Goal: Transaction & Acquisition: Purchase product/service

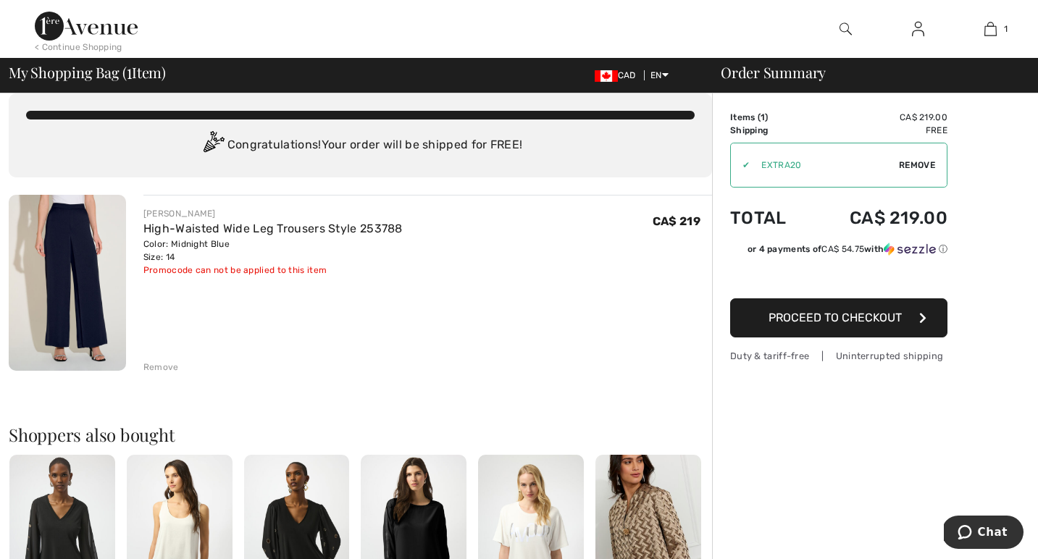
scroll to position [19, 0]
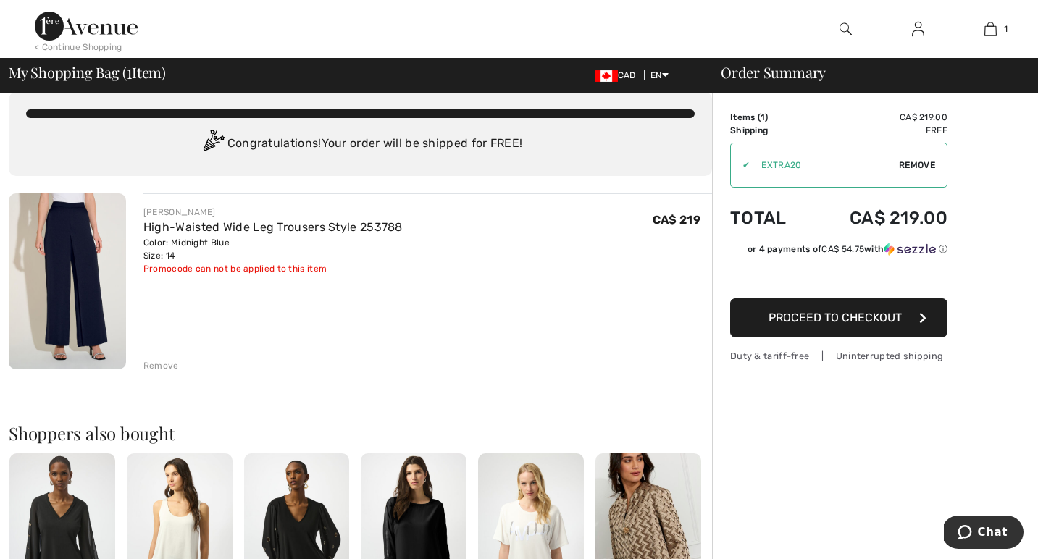
click at [799, 319] on span "Proceed to Checkout" at bounding box center [834, 318] width 133 height 14
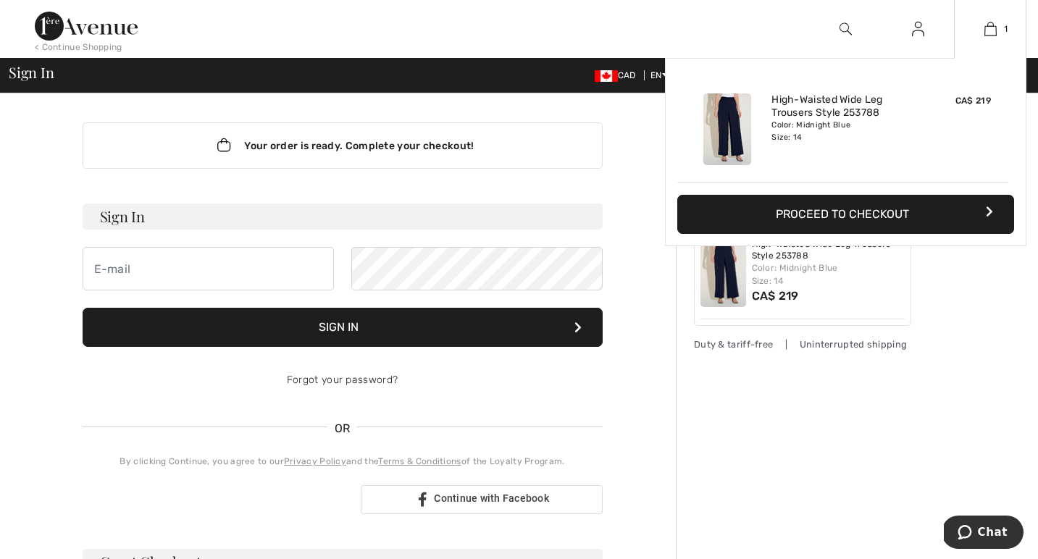
click at [723, 135] on img at bounding box center [727, 129] width 48 height 72
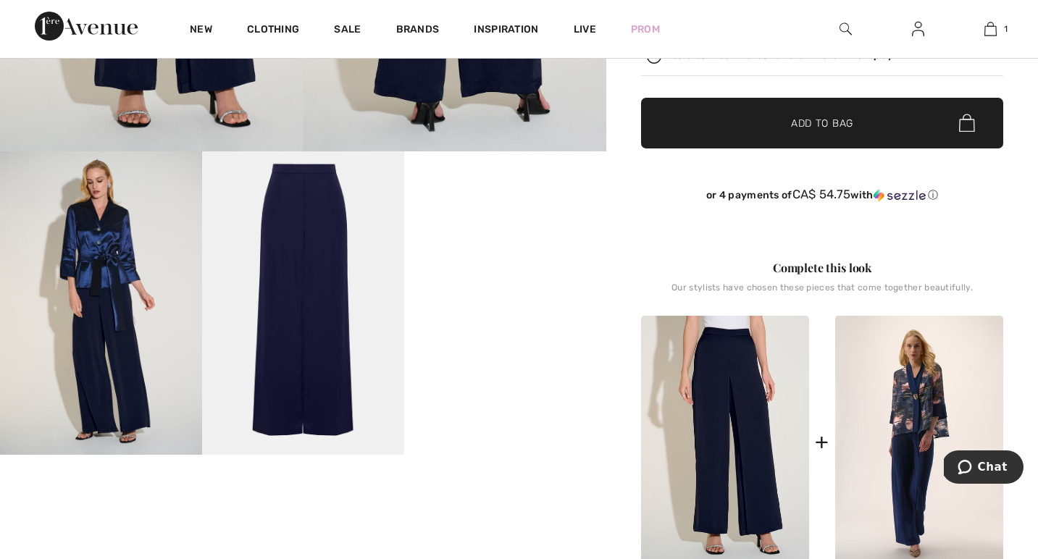
scroll to position [533, 0]
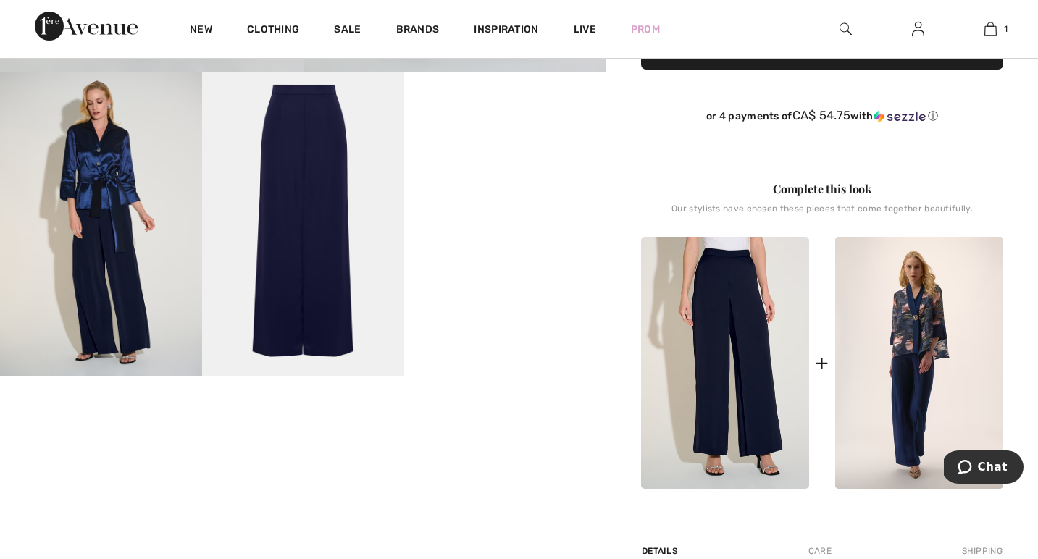
click at [544, 174] on video "Your browser does not support the video tag." at bounding box center [505, 122] width 202 height 101
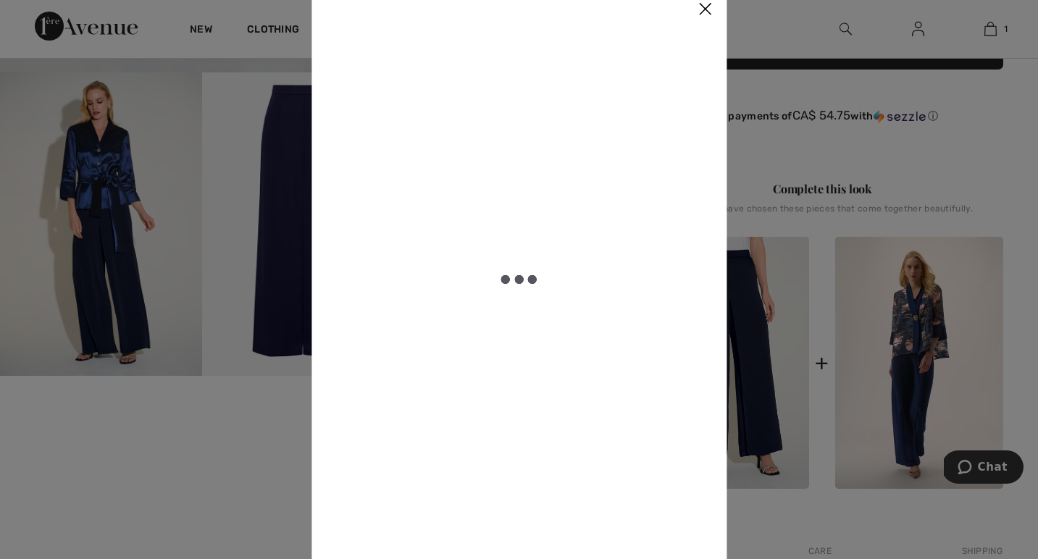
click at [706, 9] on img at bounding box center [704, 9] width 43 height 45
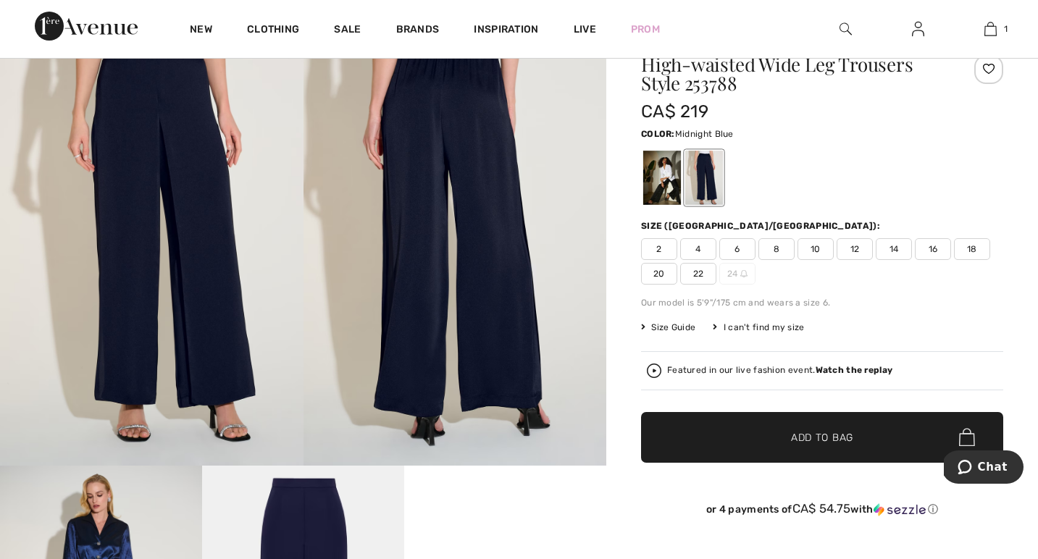
scroll to position [0, 0]
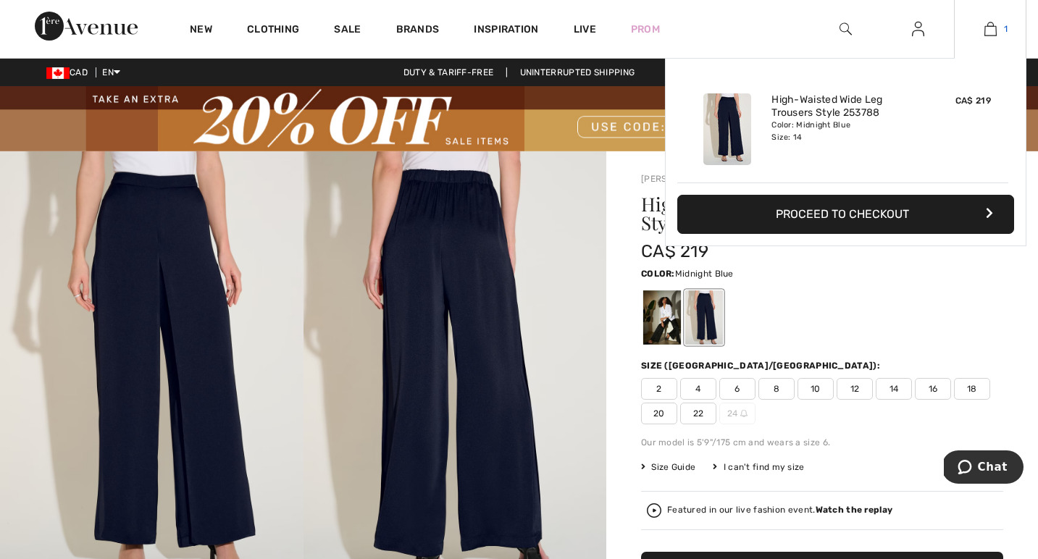
click at [988, 29] on img at bounding box center [990, 28] width 12 height 17
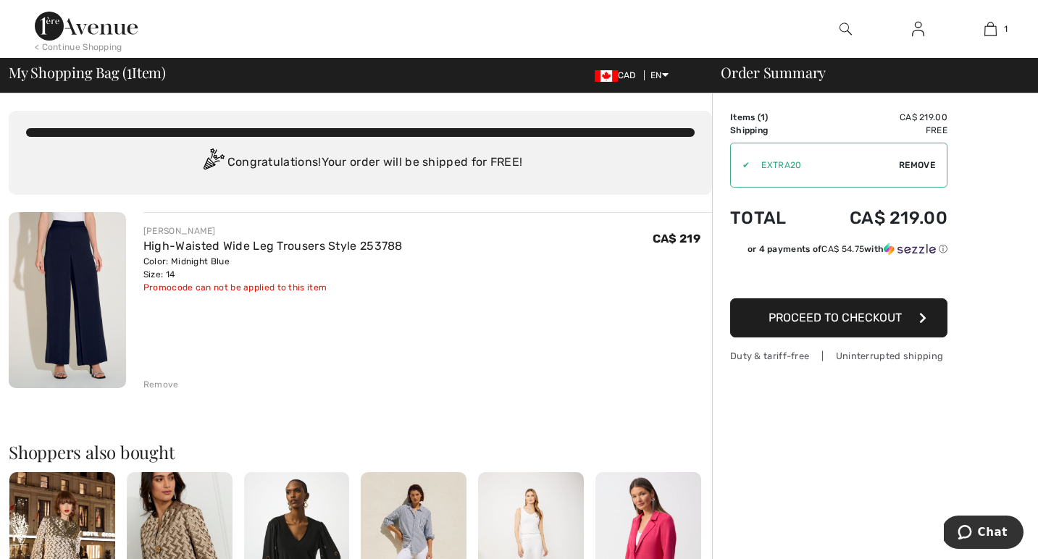
click at [776, 316] on span "Proceed to Checkout" at bounding box center [834, 318] width 133 height 14
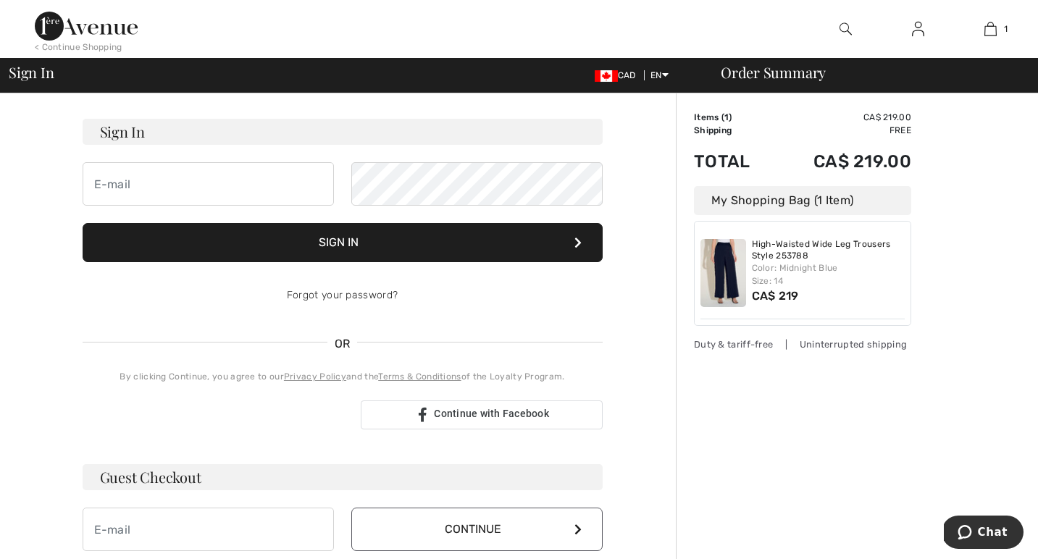
scroll to position [103, 0]
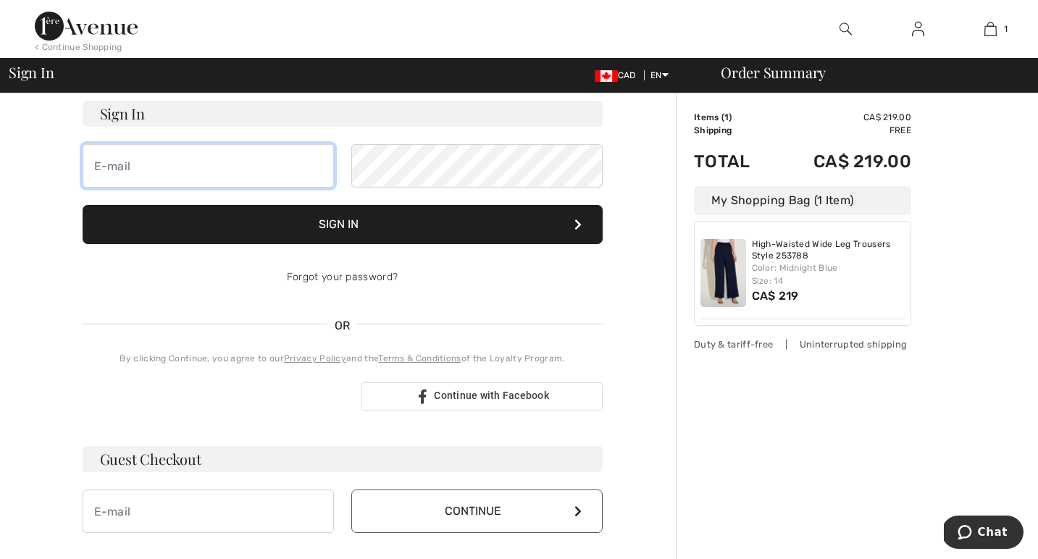
click at [146, 165] on input "email" at bounding box center [208, 165] width 251 height 43
type input "[PERSON_NAME][EMAIL_ADDRESS][PERSON_NAME][DOMAIN_NAME]"
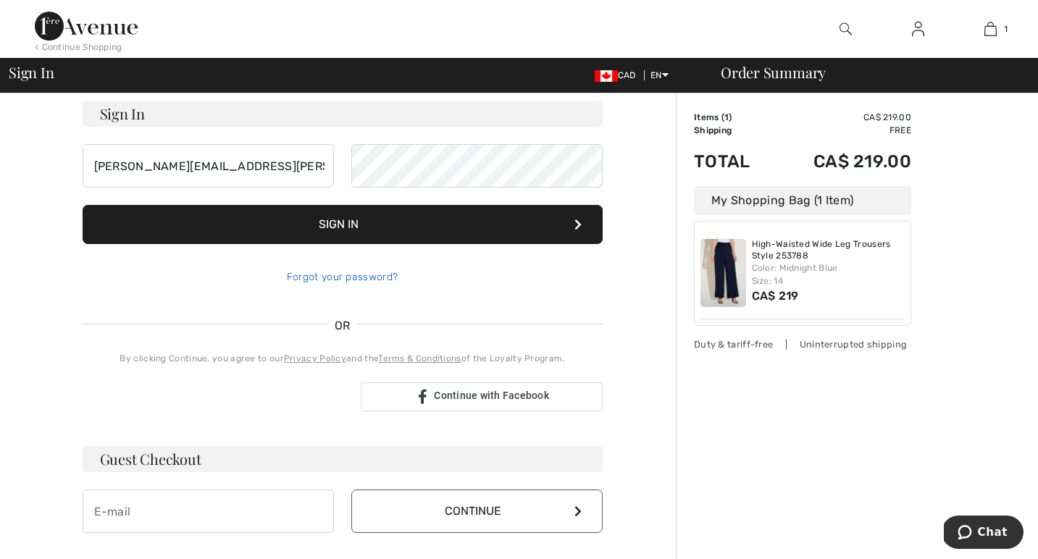
click at [302, 279] on link "Forgot your password?" at bounding box center [342, 277] width 111 height 12
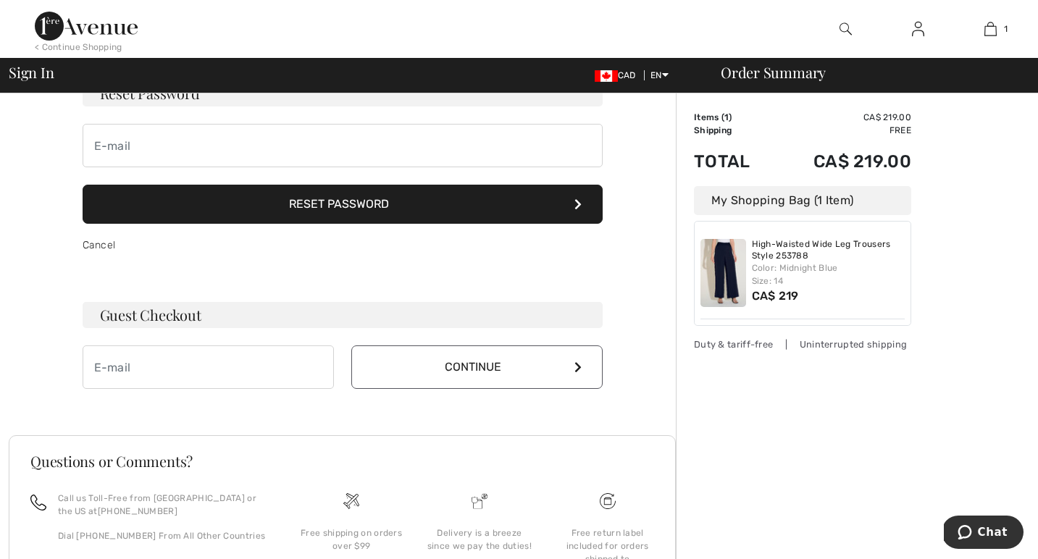
scroll to position [107, 0]
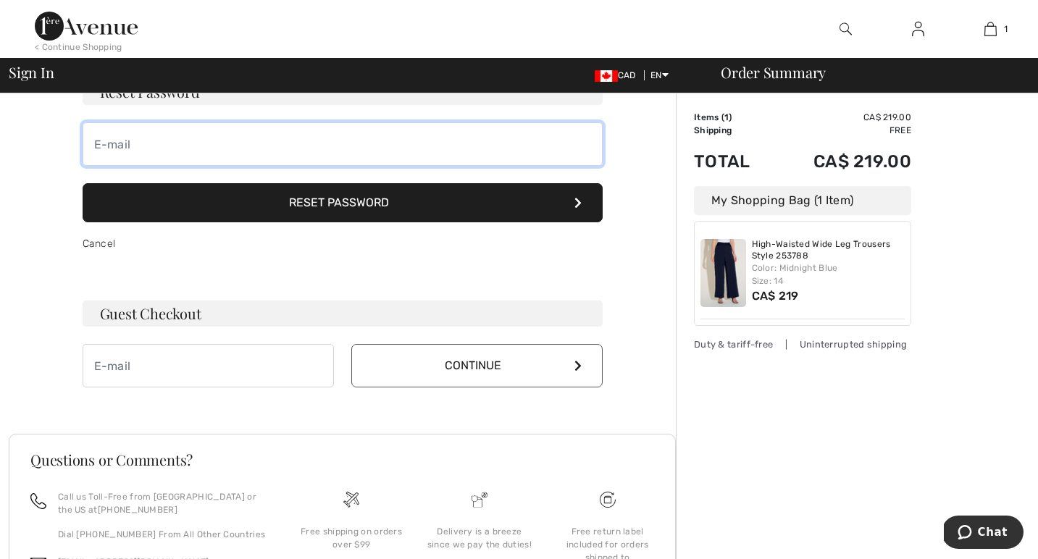
click at [127, 144] on input "email" at bounding box center [343, 143] width 520 height 43
type input "[PERSON_NAME][EMAIL_ADDRESS][PERSON_NAME][DOMAIN_NAME]"
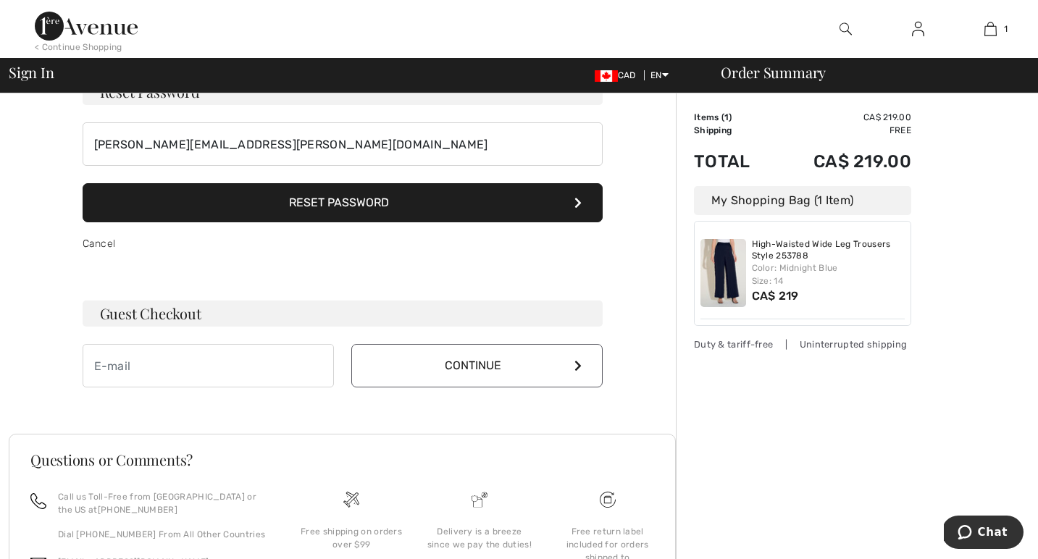
click at [282, 203] on button "Reset Password" at bounding box center [343, 202] width 520 height 39
click at [151, 366] on input "email" at bounding box center [208, 365] width 251 height 43
type input "[PERSON_NAME][EMAIL_ADDRESS][PERSON_NAME][DOMAIN_NAME]"
click at [493, 369] on button "Continue" at bounding box center [476, 365] width 251 height 43
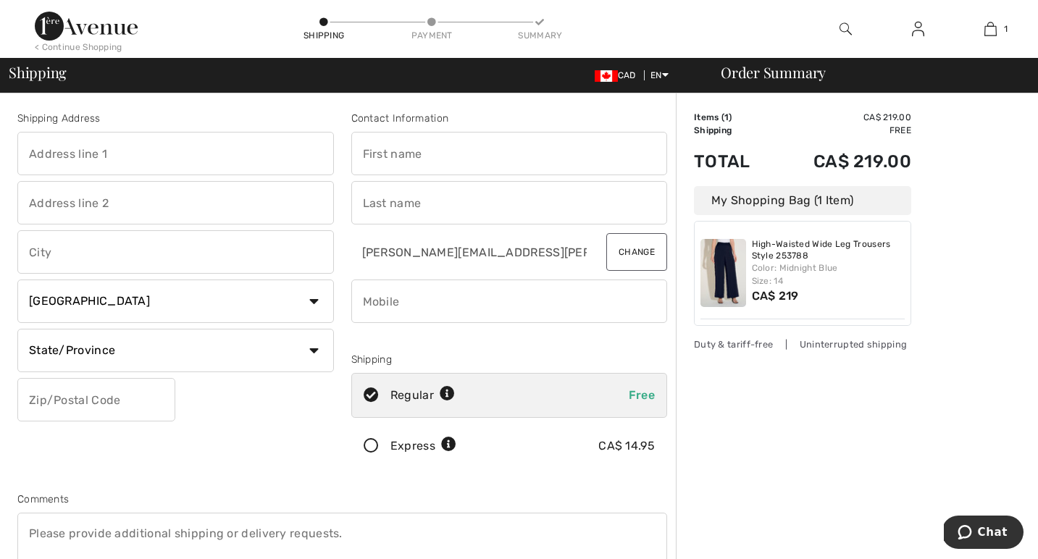
click at [103, 149] on input "text" at bounding box center [175, 153] width 316 height 43
type input "665 Queen St E #603, Toronto, ON, Canada"
type input "Toronto"
select select "ON"
type input "M4M0G3"
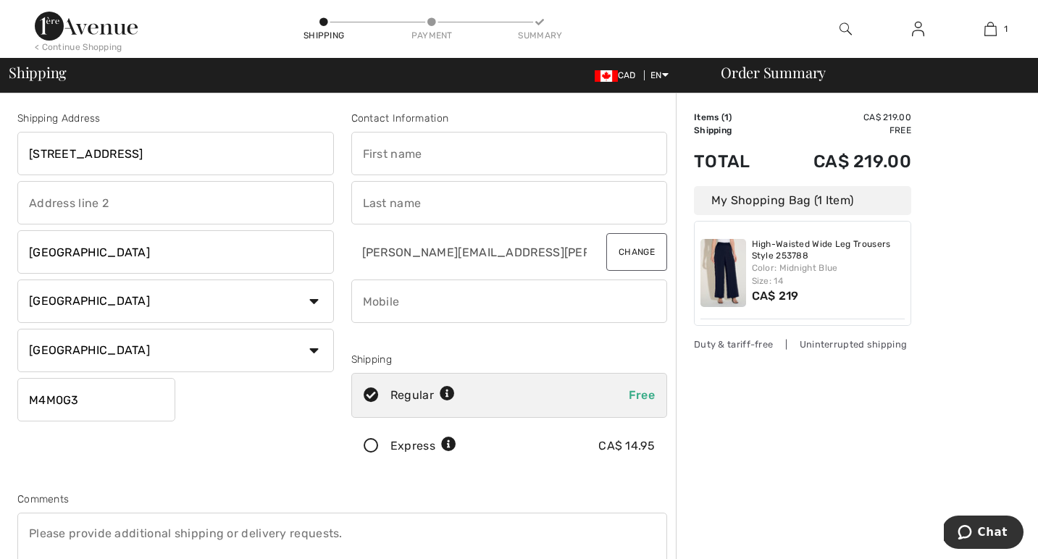
type input "Liz"
type input "Atkins"
type input "4165209765"
click at [274, 153] on input "665 Queen St E #603, Toronto, ON, Canada" at bounding box center [175, 153] width 316 height 43
drag, startPoint x: 274, startPoint y: 153, endPoint x: 119, endPoint y: 154, distance: 154.2
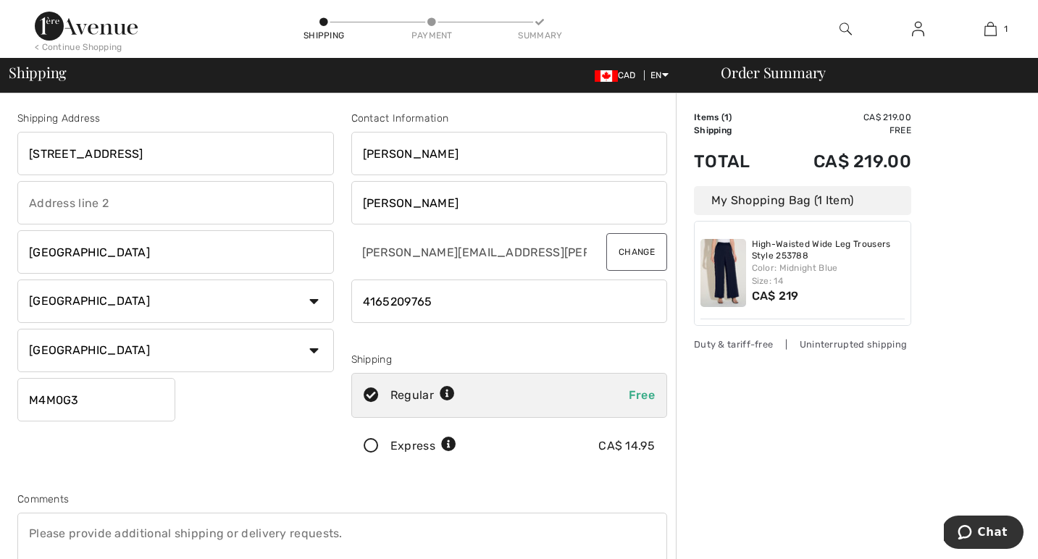
click at [119, 154] on input "665 Queen St E #603, Toronto, ON, Canada" at bounding box center [175, 153] width 316 height 43
type input "665 Queen St E"
click at [63, 203] on input "text" at bounding box center [175, 202] width 316 height 43
type input "#603"
click at [370, 442] on icon at bounding box center [371, 446] width 38 height 15
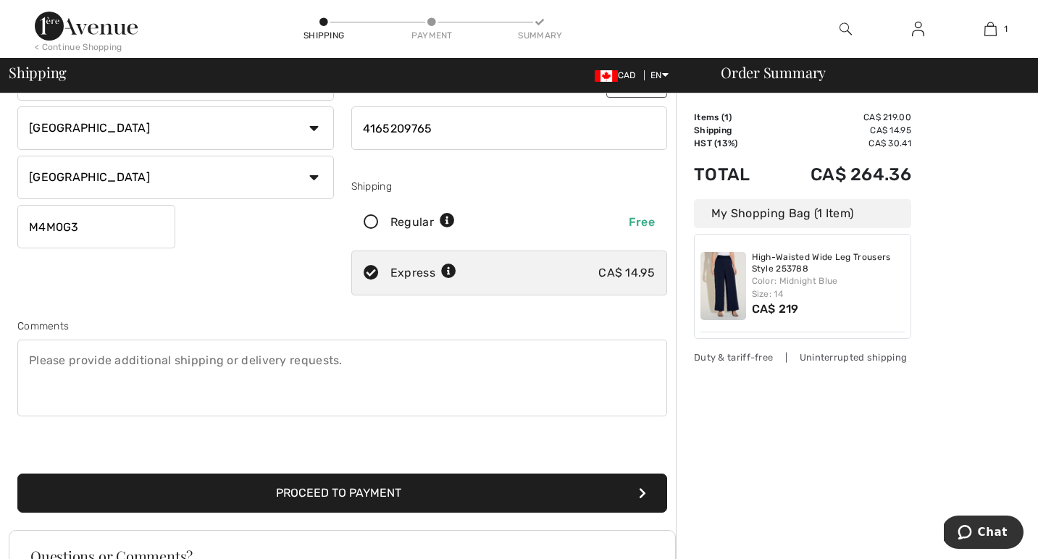
scroll to position [228, 0]
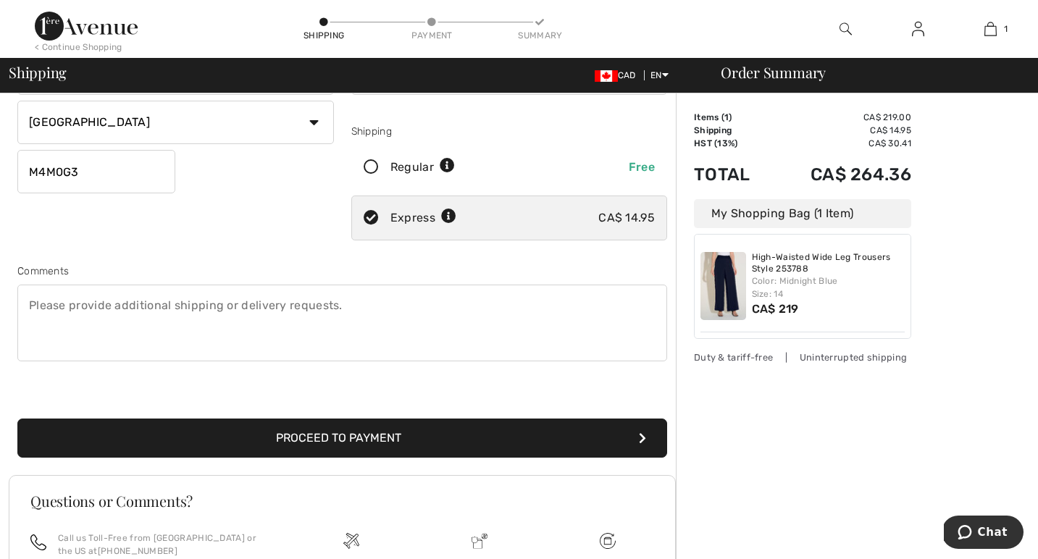
click at [445, 439] on button "Proceed to Payment" at bounding box center [341, 437] width 649 height 39
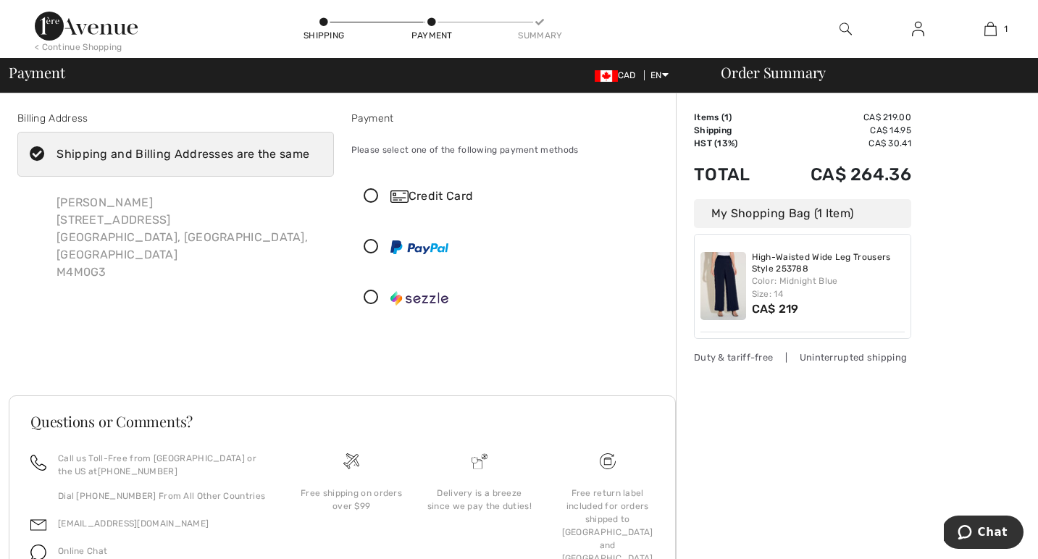
click at [370, 195] on icon at bounding box center [371, 196] width 38 height 15
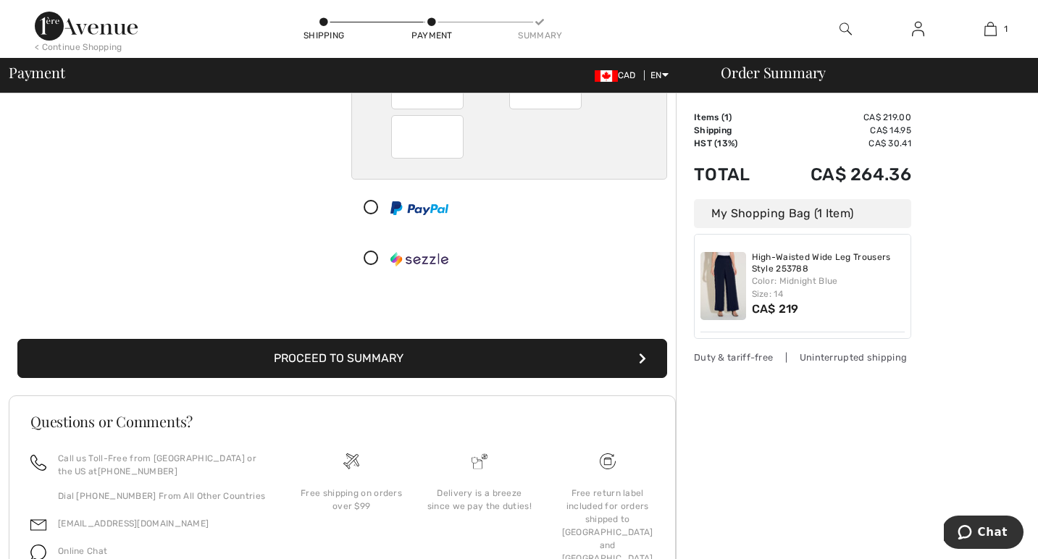
scroll to position [240, 0]
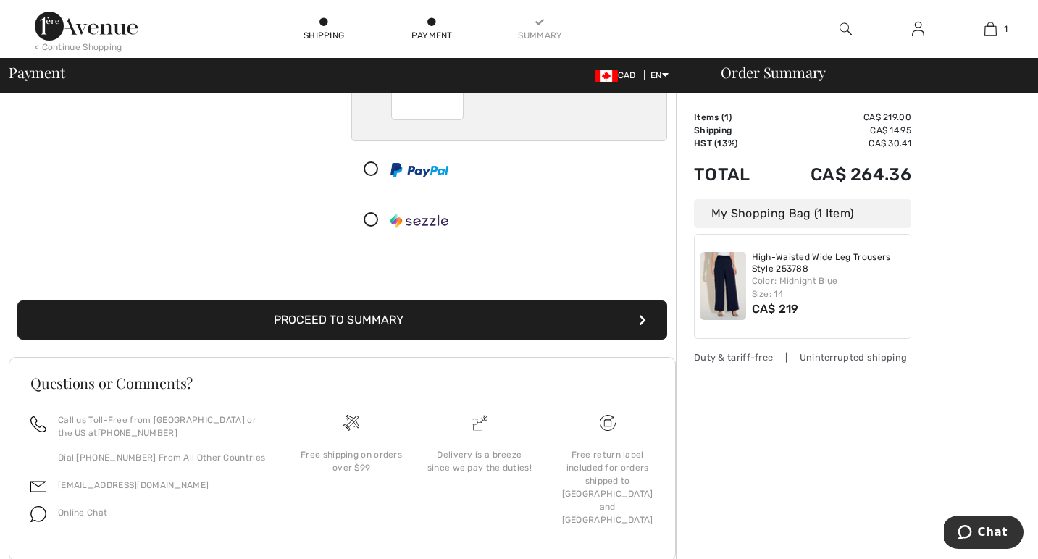
click at [432, 323] on button "Proceed to Summary" at bounding box center [341, 319] width 649 height 39
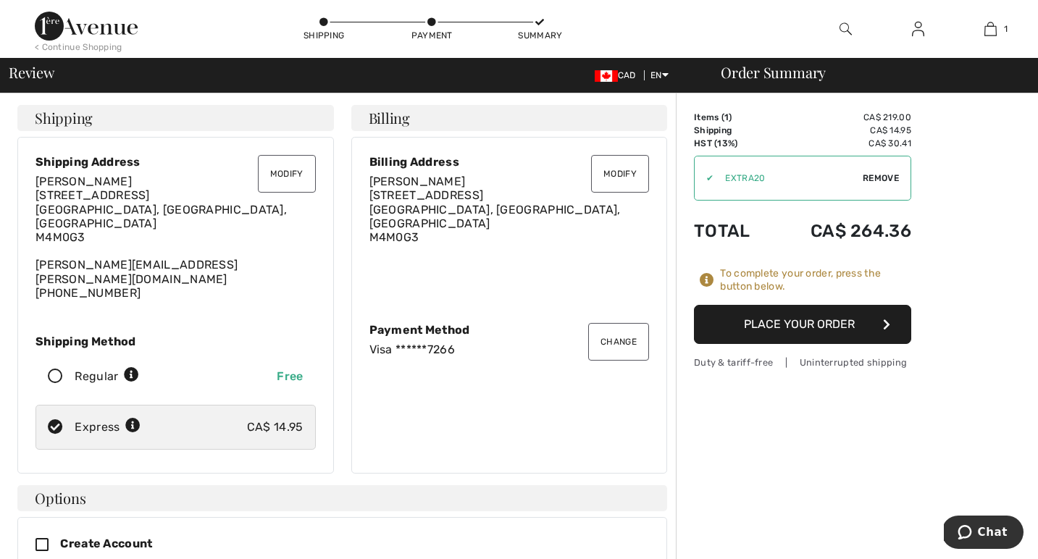
click at [762, 324] on button "Place Your Order" at bounding box center [802, 324] width 217 height 39
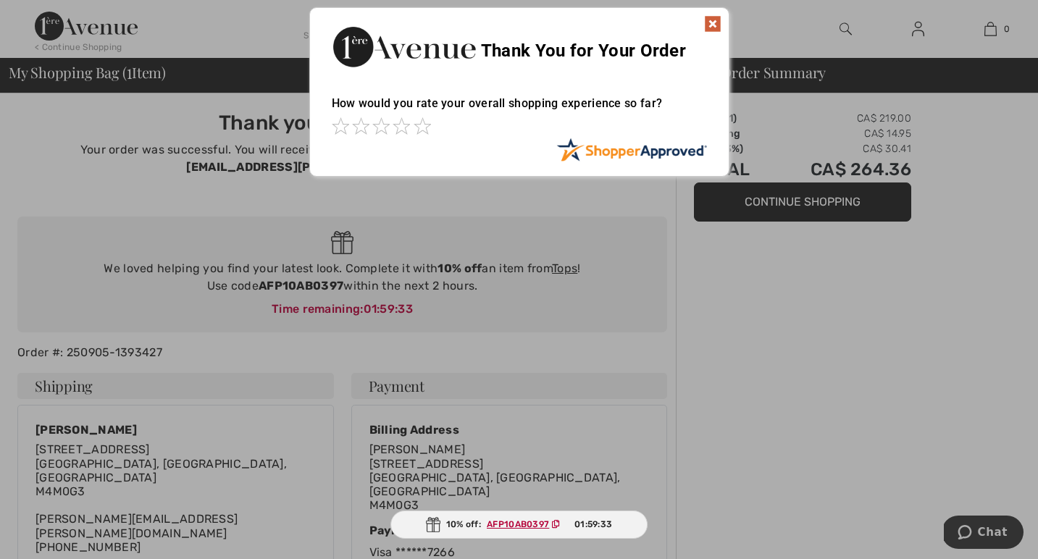
click at [712, 22] on img at bounding box center [712, 23] width 17 height 17
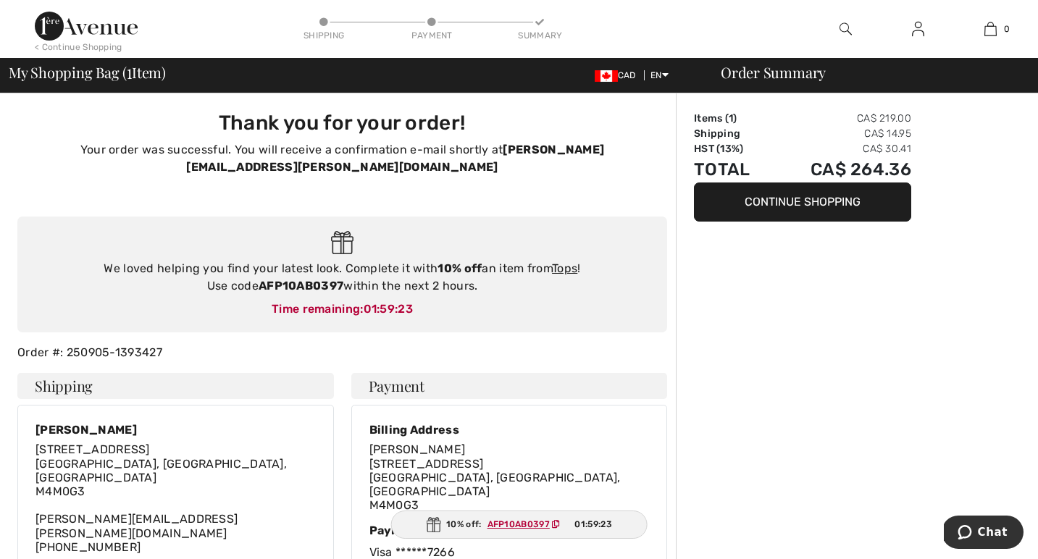
click at [786, 75] on div "Order Summary" at bounding box center [866, 72] width 326 height 14
click at [568, 261] on link "Tops" at bounding box center [564, 268] width 25 height 14
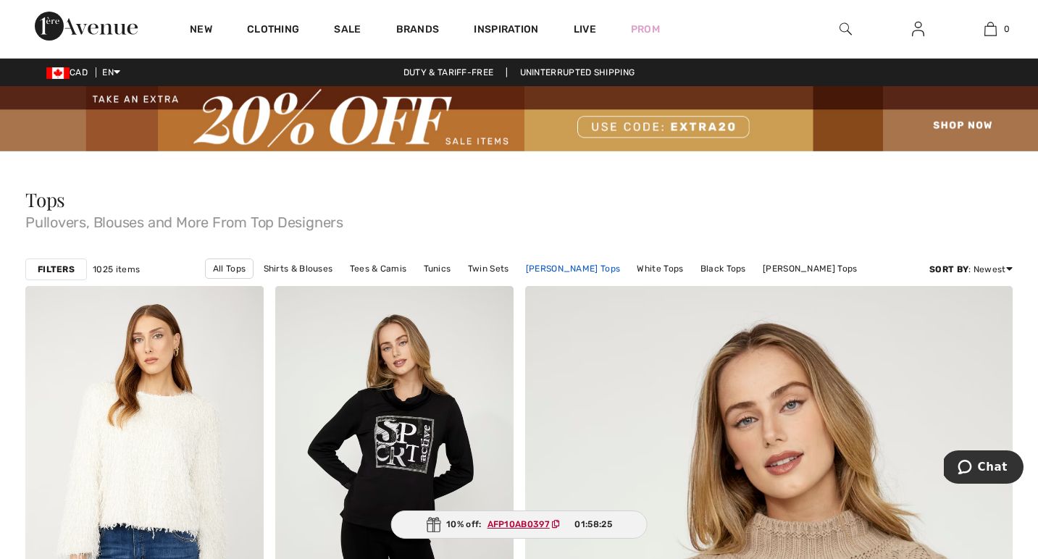
click at [573, 269] on link "[PERSON_NAME] Tops" at bounding box center [572, 268] width 109 height 19
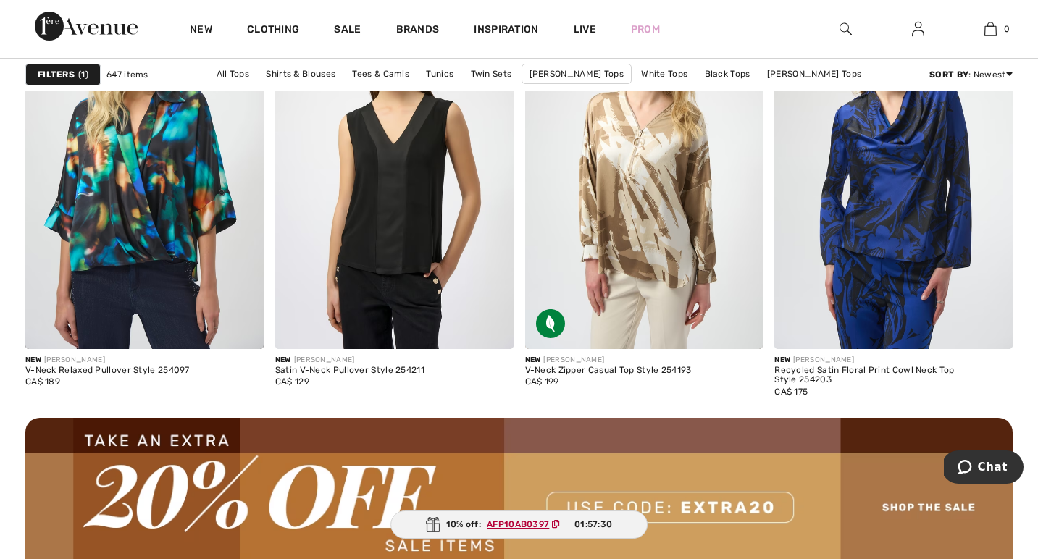
scroll to position [3004, 0]
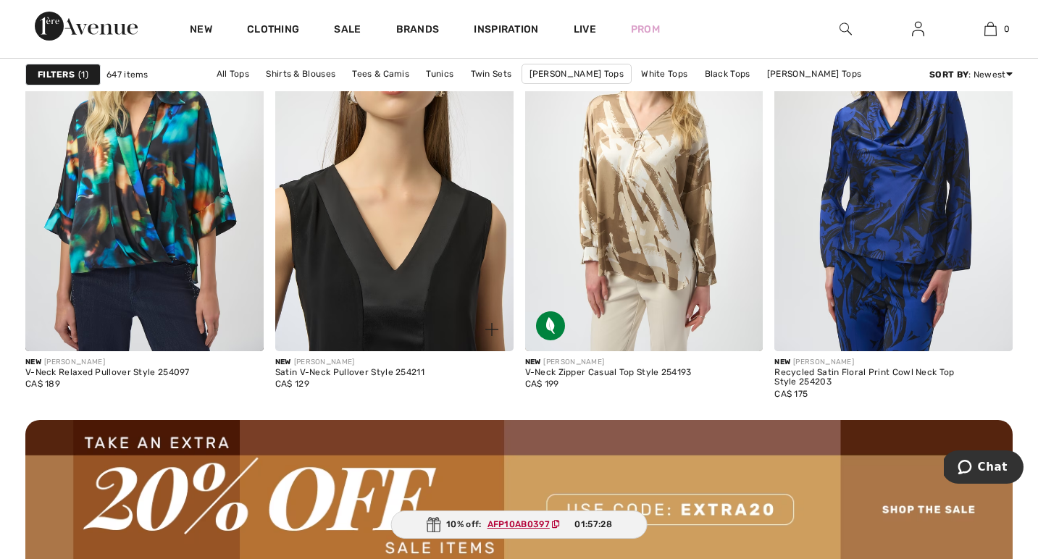
click at [389, 304] on img at bounding box center [394, 171] width 238 height 357
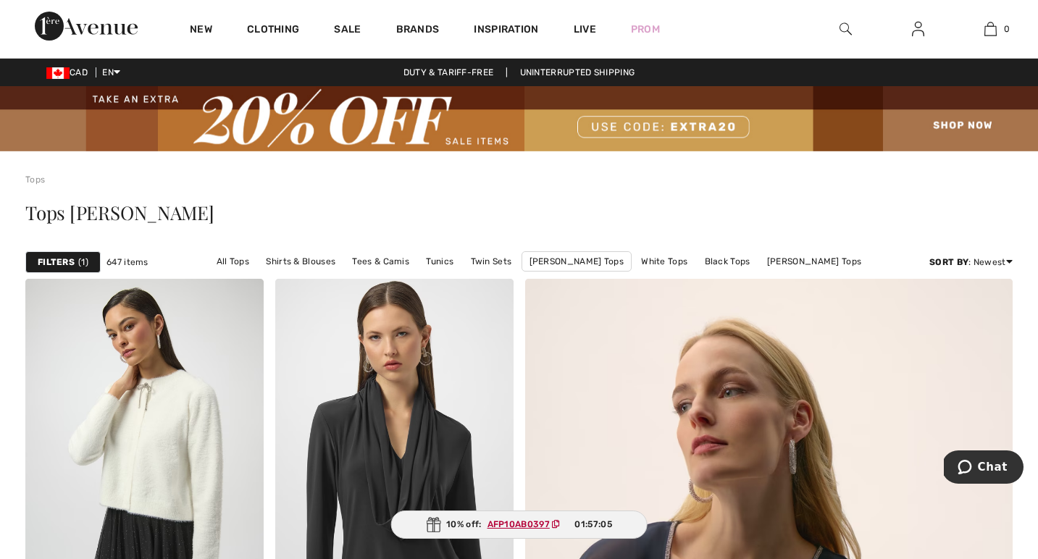
click at [76, 27] on img at bounding box center [86, 26] width 103 height 29
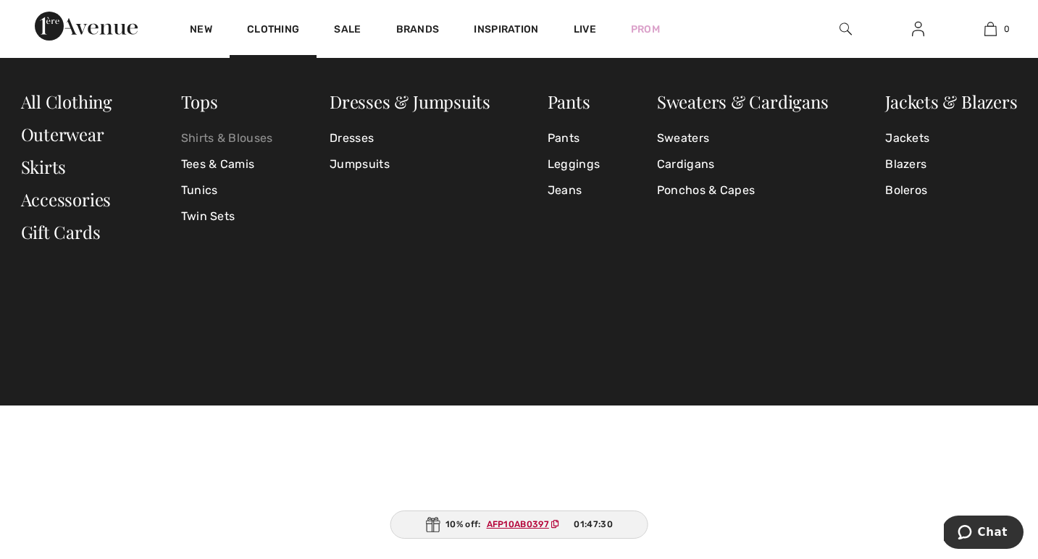
click at [249, 138] on link "Shirts & Blouses" at bounding box center [227, 138] width 92 height 26
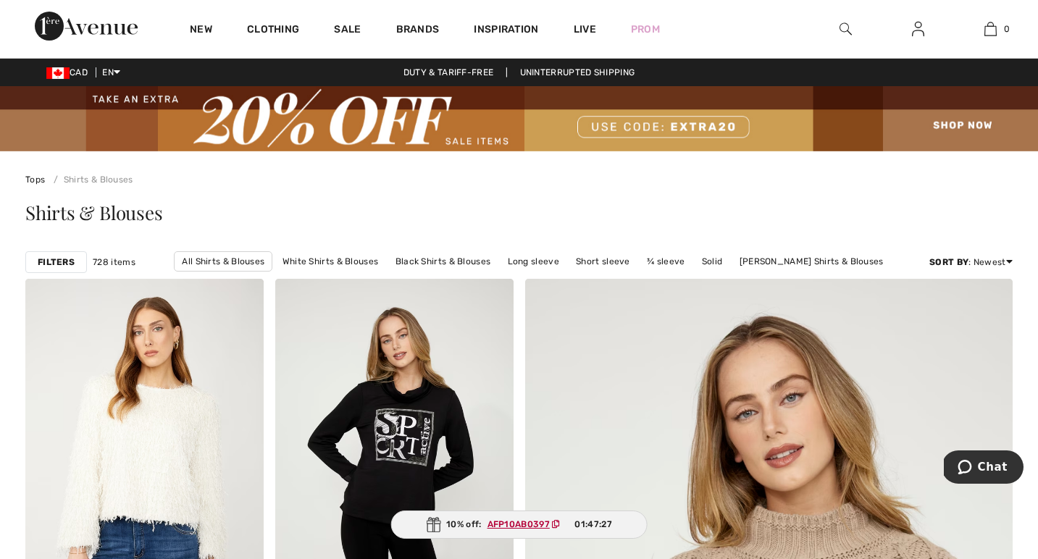
click at [843, 28] on img at bounding box center [845, 28] width 12 height 17
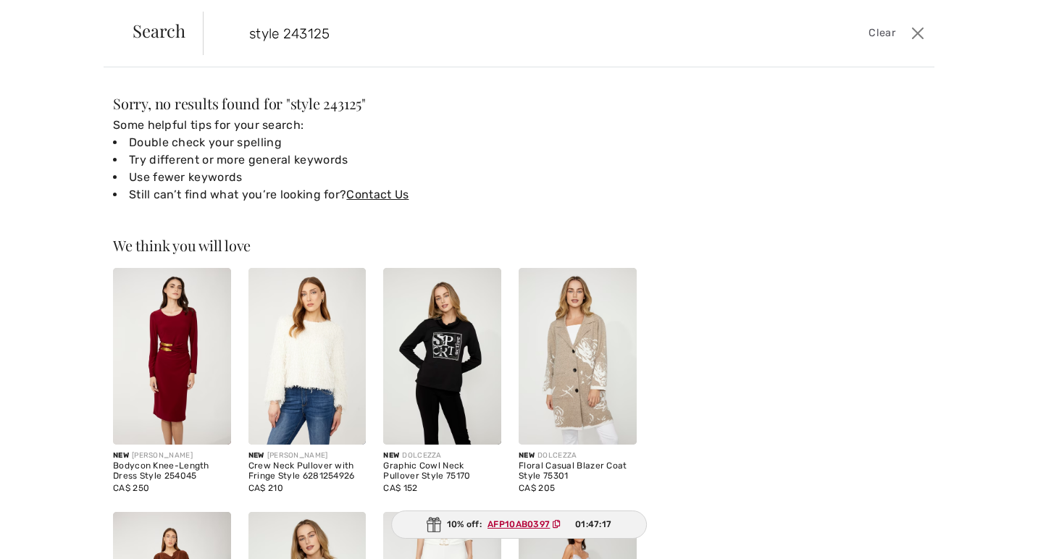
drag, startPoint x: 280, startPoint y: 32, endPoint x: 239, endPoint y: 33, distance: 41.3
click at [239, 33] on input "style 243125" at bounding box center [488, 33] width 501 height 43
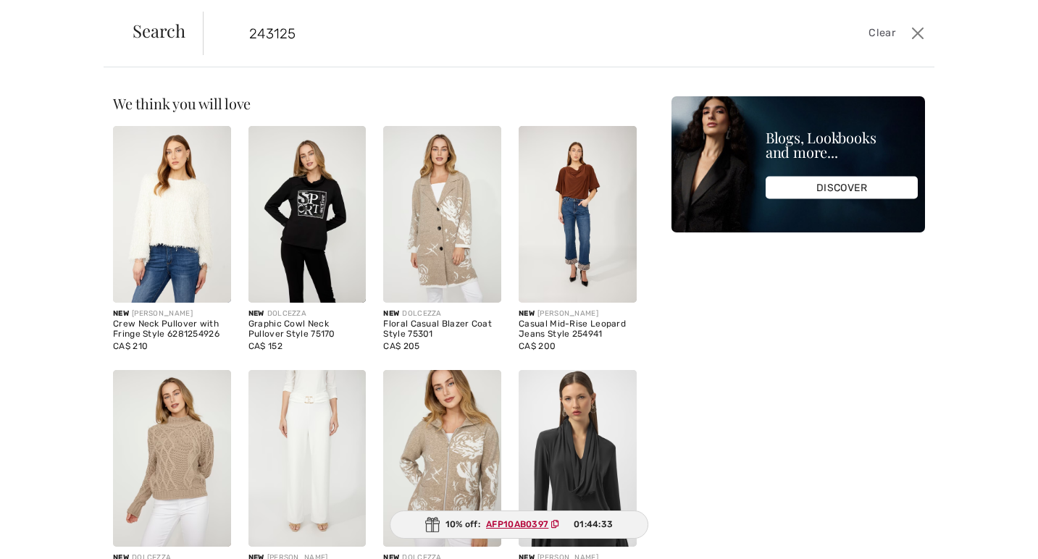
drag, startPoint x: 308, startPoint y: 33, endPoint x: 232, endPoint y: 33, distance: 76.0
click at [232, 33] on form "243125 Clear" at bounding box center [555, 33] width 704 height 43
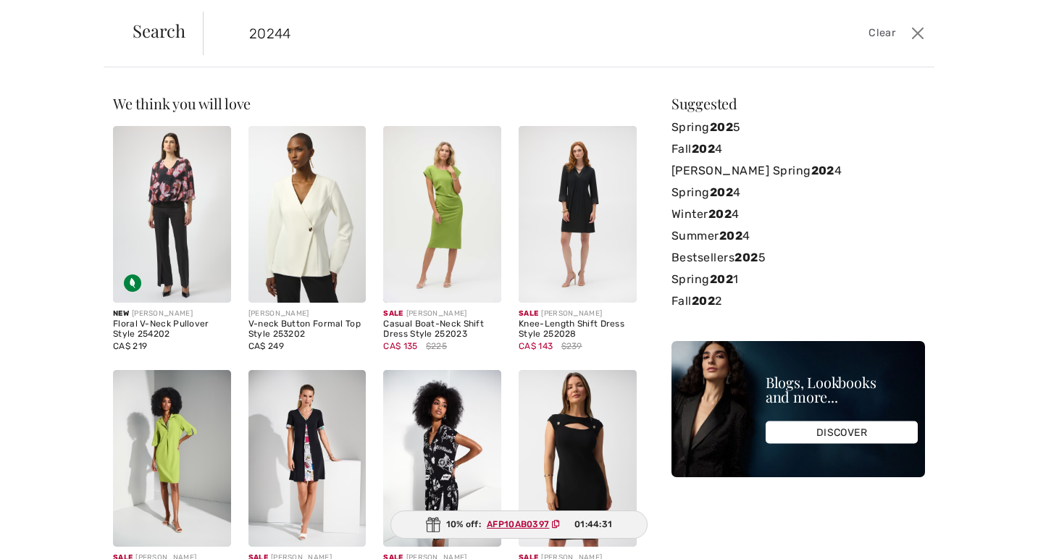
type input "202445"
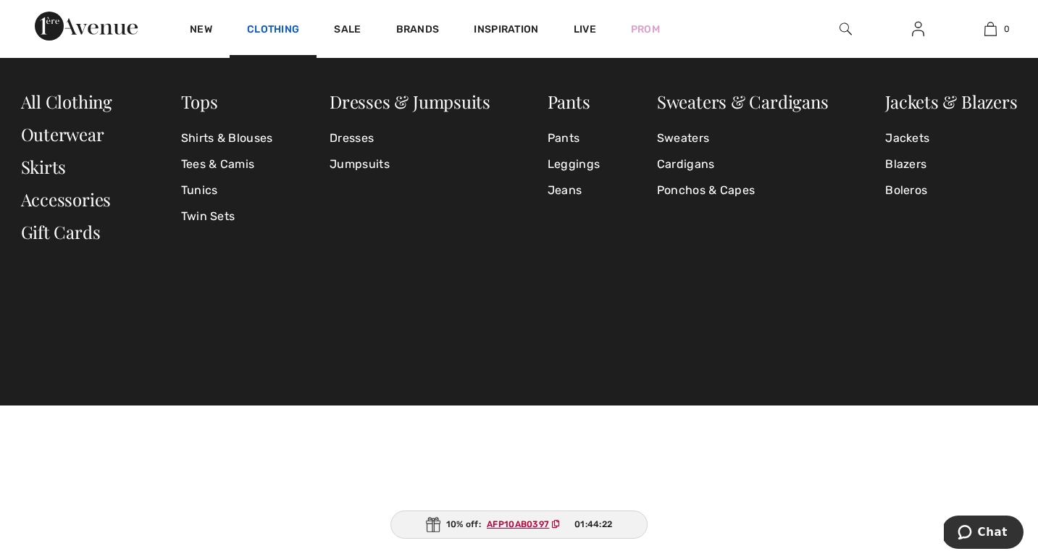
click at [280, 30] on link "Clothing" at bounding box center [273, 30] width 52 height 15
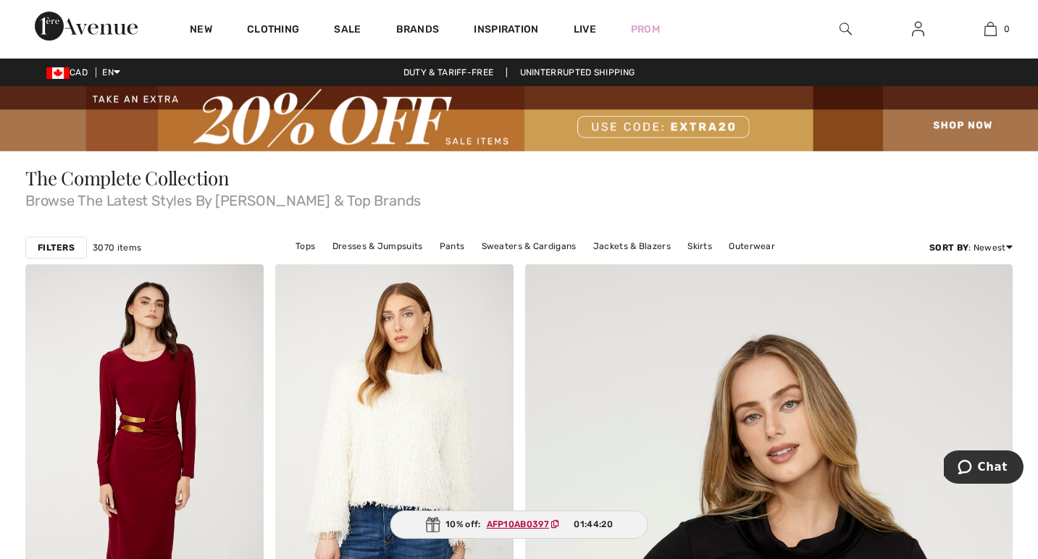
click at [280, 30] on link "Clothing" at bounding box center [273, 30] width 52 height 15
click at [279, 30] on link "Clothing" at bounding box center [273, 30] width 52 height 15
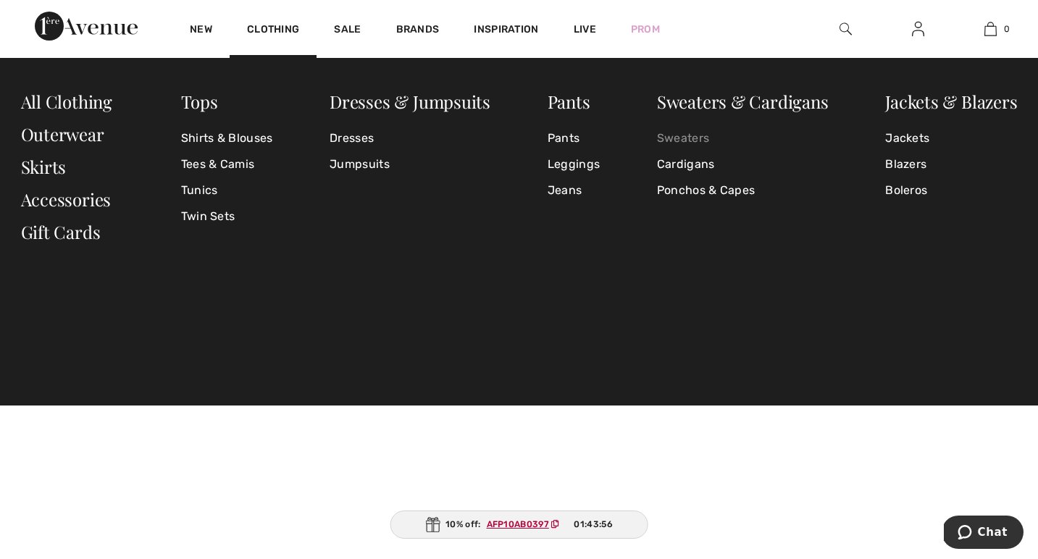
click at [676, 138] on link "Sweaters" at bounding box center [743, 138] width 172 height 26
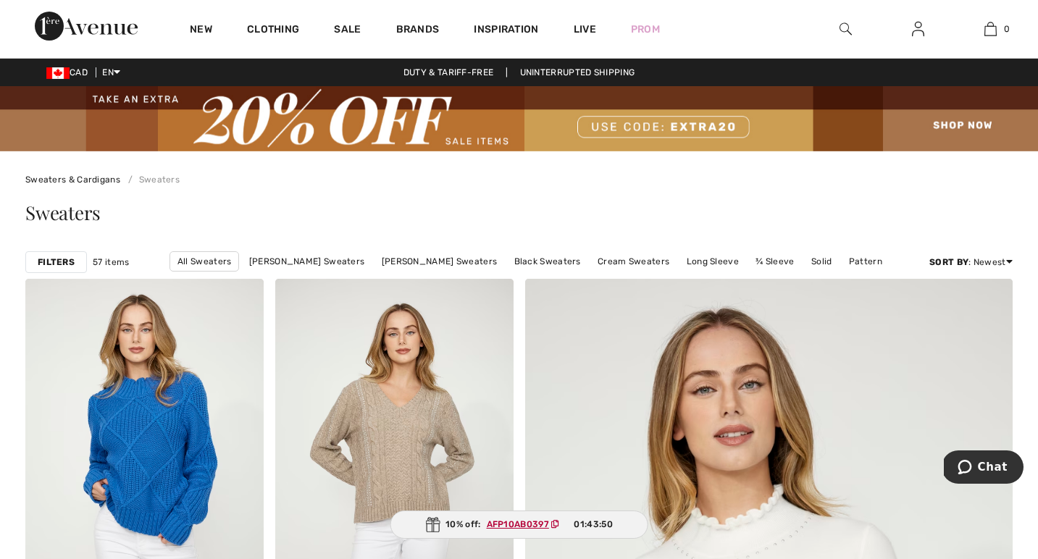
click at [848, 25] on img at bounding box center [845, 28] width 12 height 17
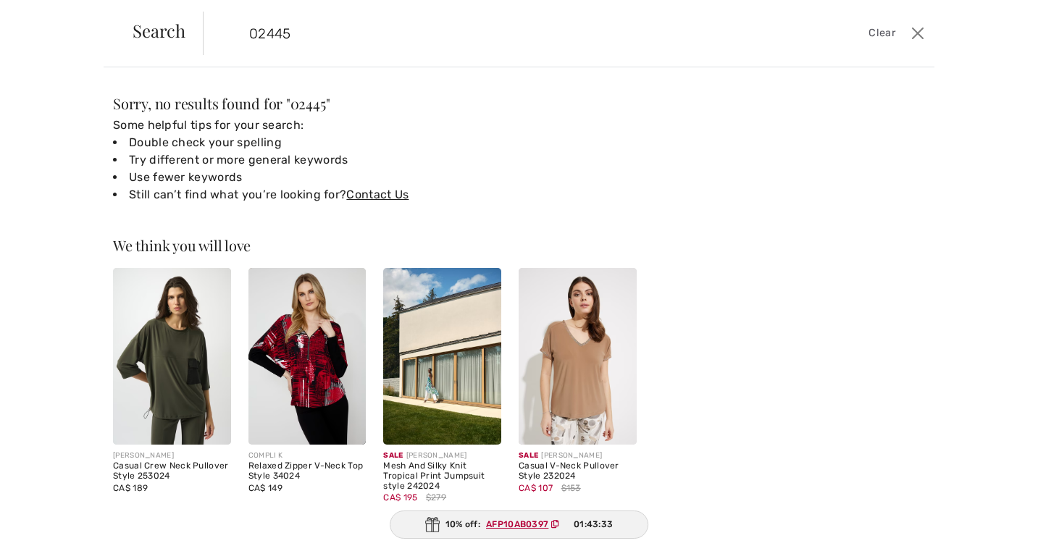
drag, startPoint x: 311, startPoint y: 34, endPoint x: 230, endPoint y: 32, distance: 80.4
click at [230, 32] on form "02445 Clear" at bounding box center [555, 33] width 704 height 43
type input "[PERSON_NAME]"
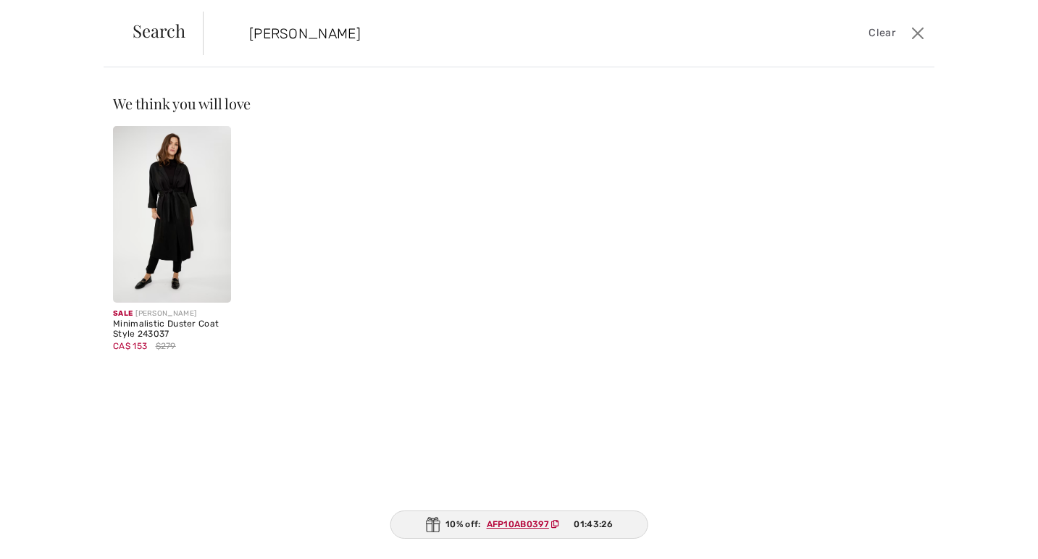
click at [182, 221] on img at bounding box center [172, 214] width 118 height 177
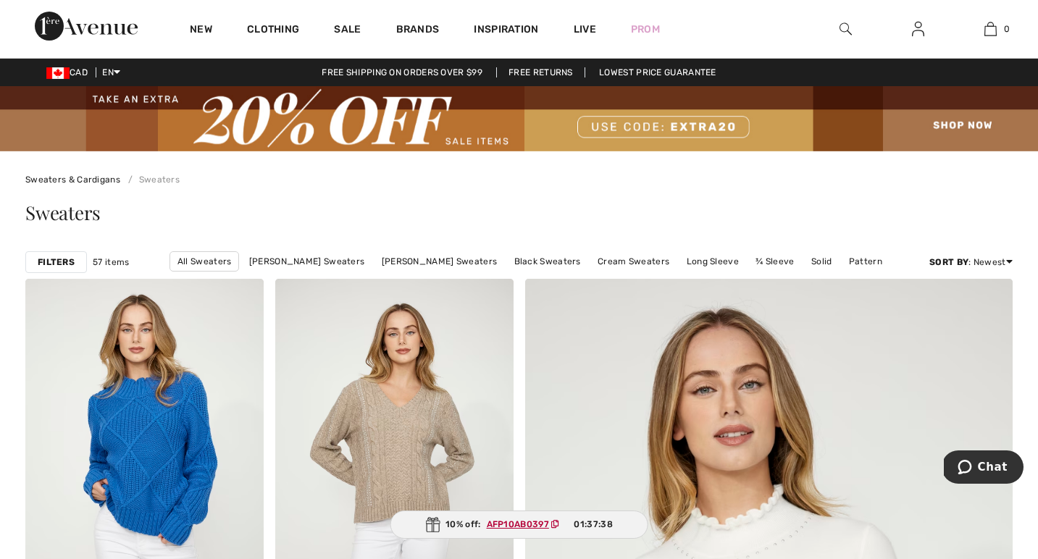
click at [845, 30] on img at bounding box center [845, 28] width 12 height 17
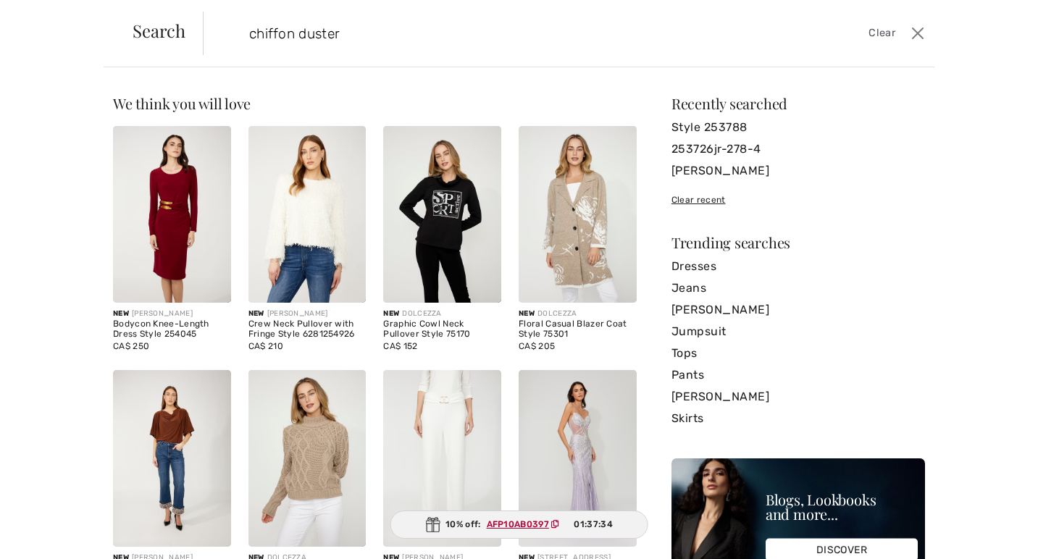
type input "chiffon duster"
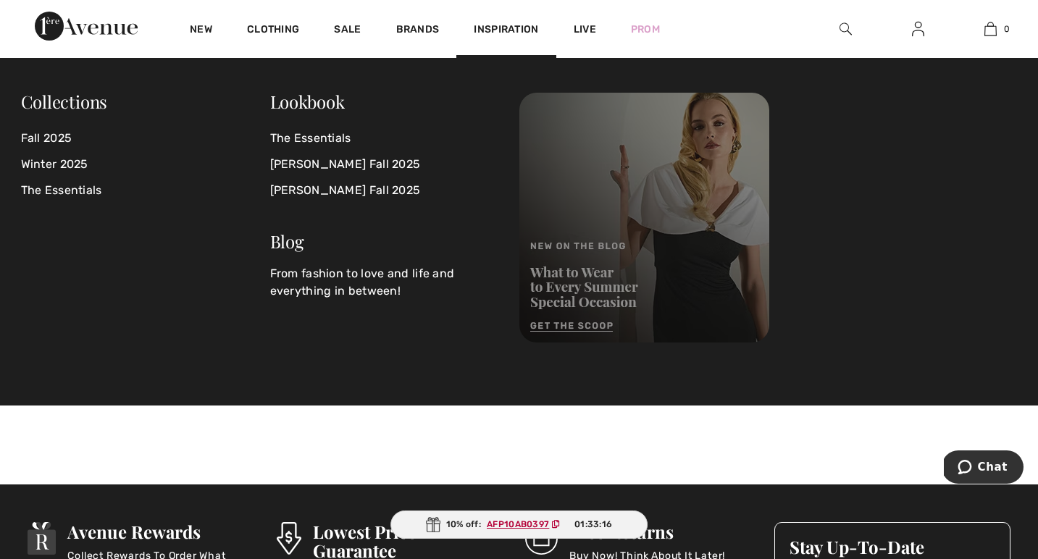
click at [665, 253] on img at bounding box center [644, 218] width 250 height 250
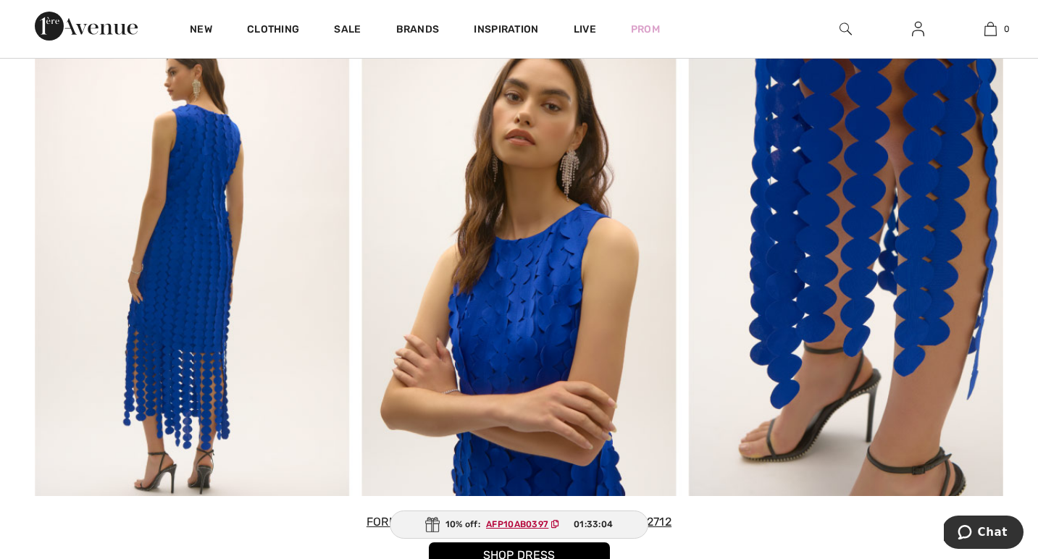
scroll to position [872, 0]
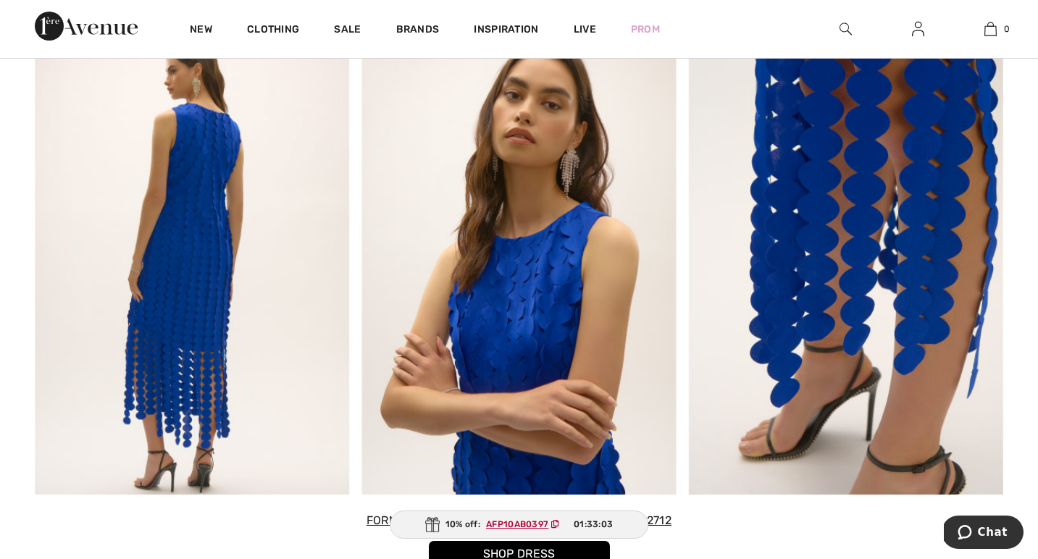
click at [208, 361] on img at bounding box center [519, 261] width 968 height 466
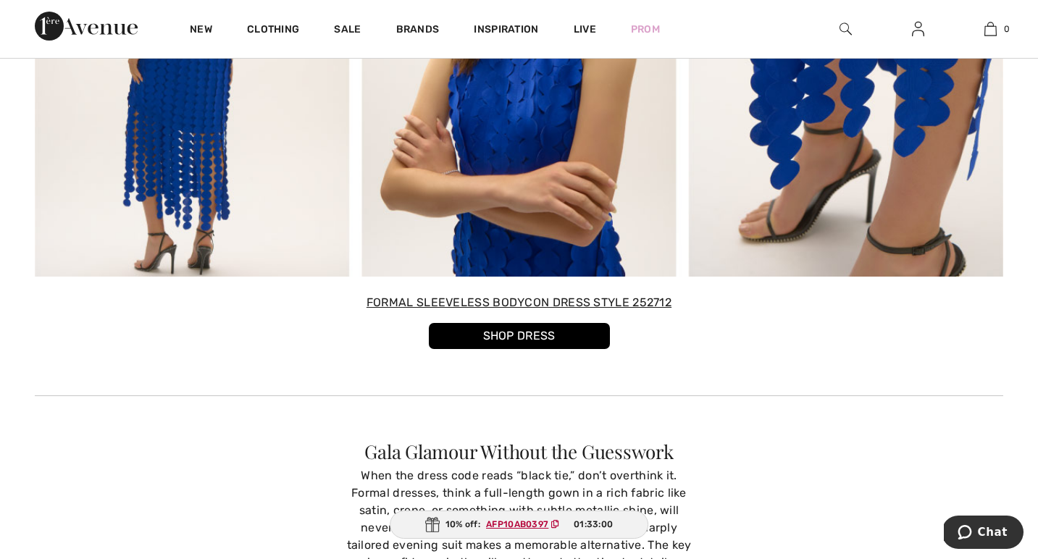
scroll to position [1099, 0]
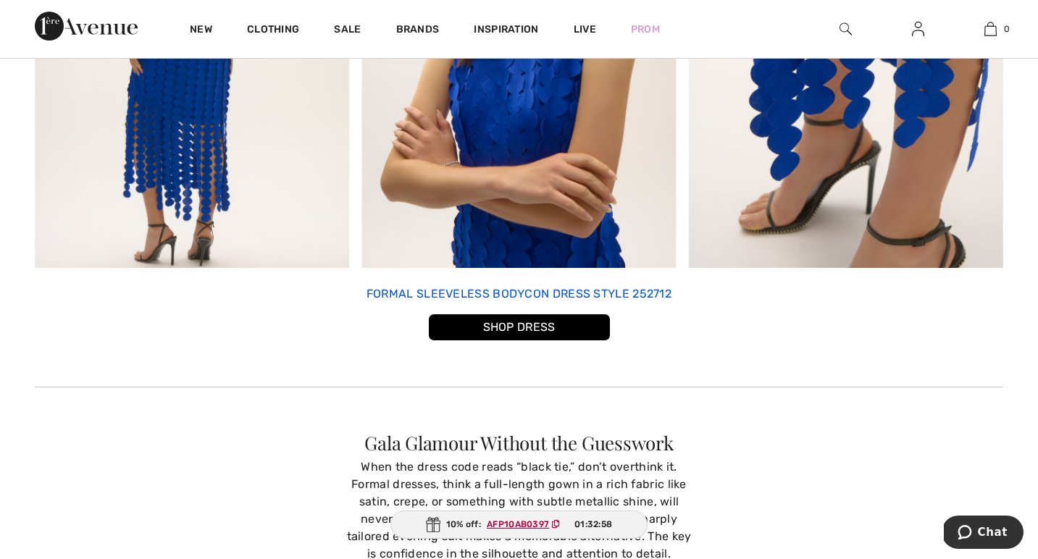
click at [523, 293] on p "Formal Sleeveless Bodycon Dress Style 252712" at bounding box center [519, 293] width 345 height 17
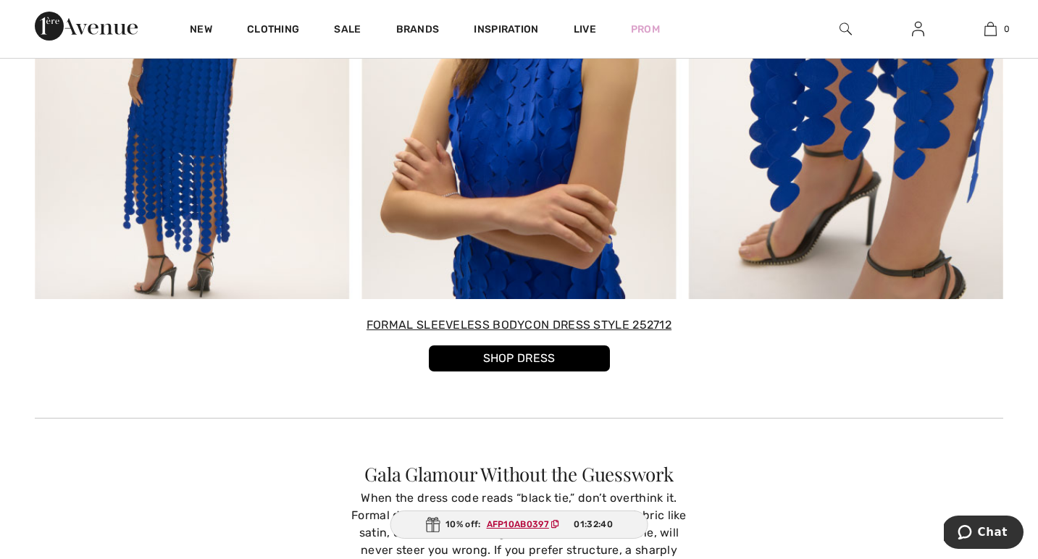
scroll to position [1099, 0]
